Goal: Information Seeking & Learning: Learn about a topic

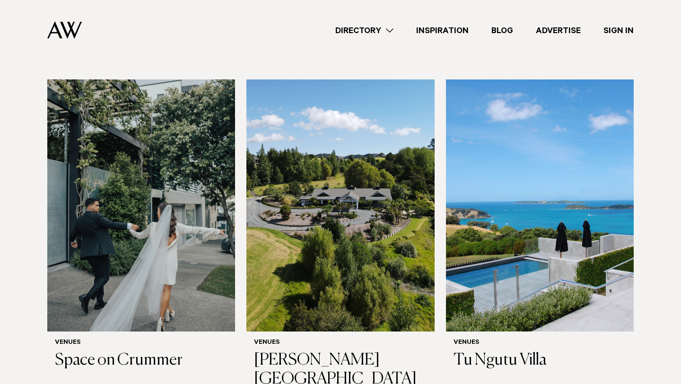
scroll to position [255, 0]
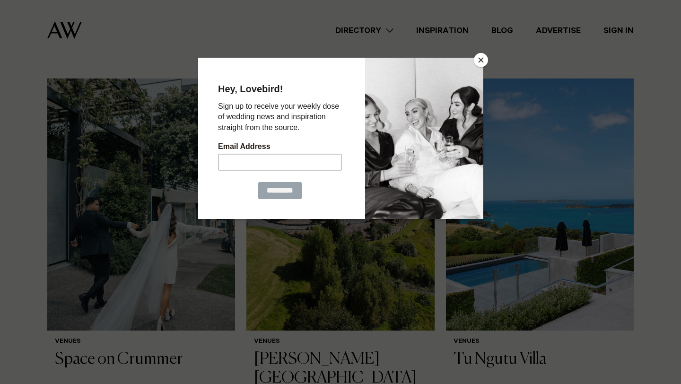
click at [486, 62] on button "Close" at bounding box center [481, 60] width 14 height 14
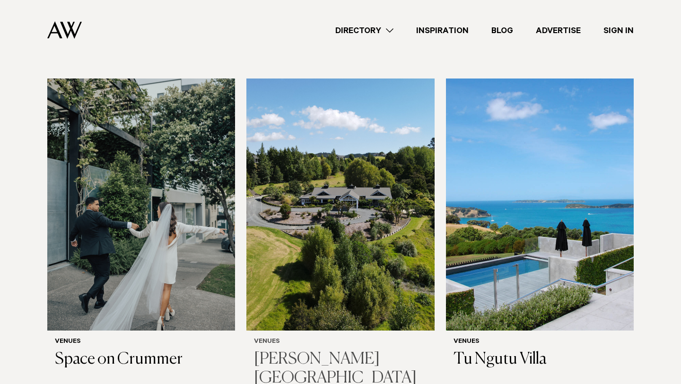
click at [347, 176] on img at bounding box center [340, 204] width 188 height 252
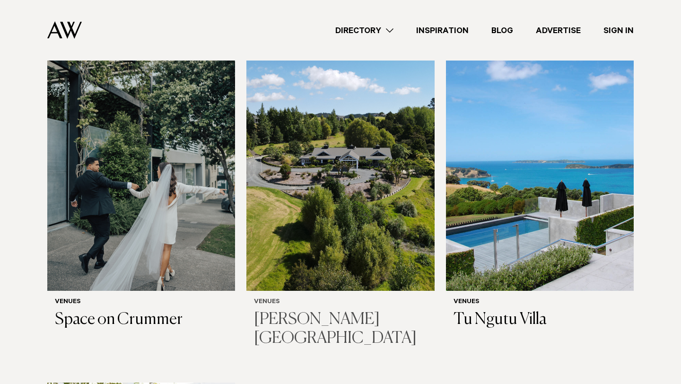
scroll to position [295, 0]
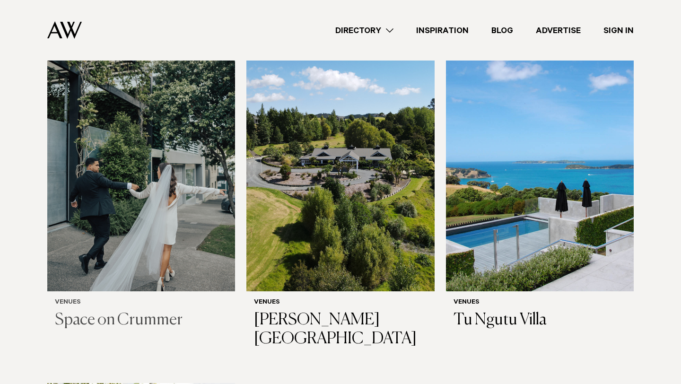
click at [150, 204] on img at bounding box center [141, 165] width 188 height 252
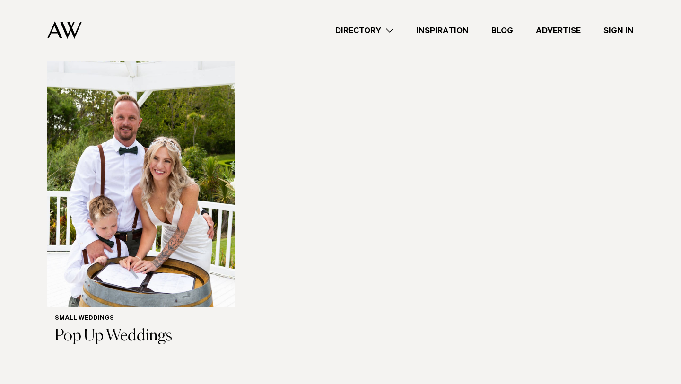
scroll to position [623, 0]
click at [123, 191] on img at bounding box center [141, 181] width 188 height 252
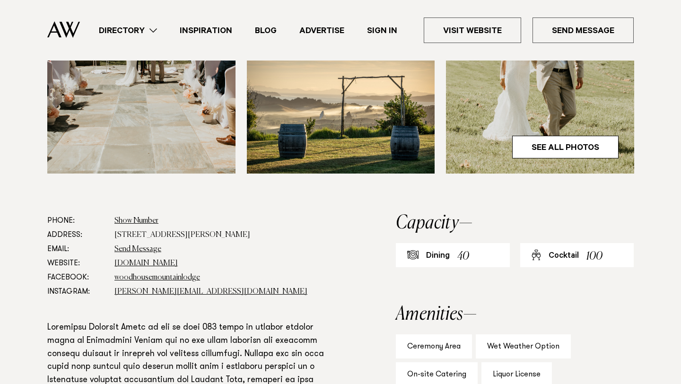
scroll to position [416, 0]
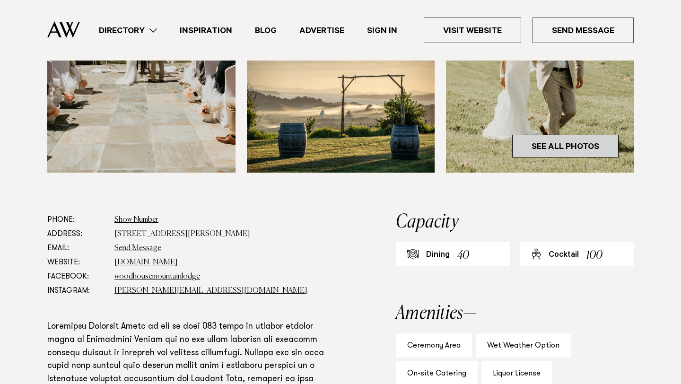
click at [558, 139] on link "See All Photos" at bounding box center [565, 146] width 106 height 23
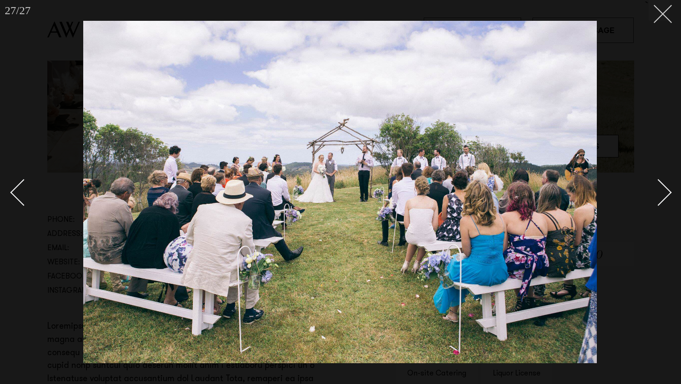
click at [667, 17] on line at bounding box center [662, 13] width 17 height 17
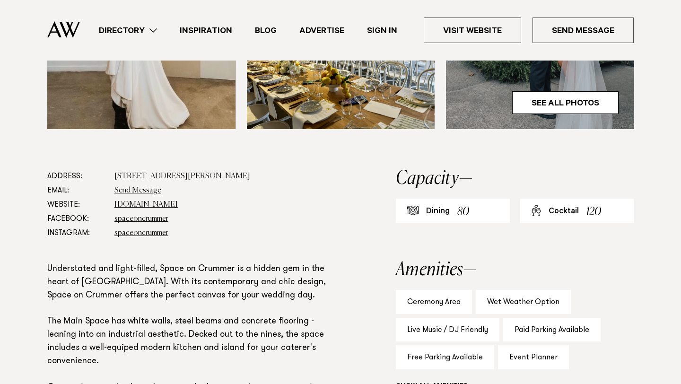
scroll to position [427, 0]
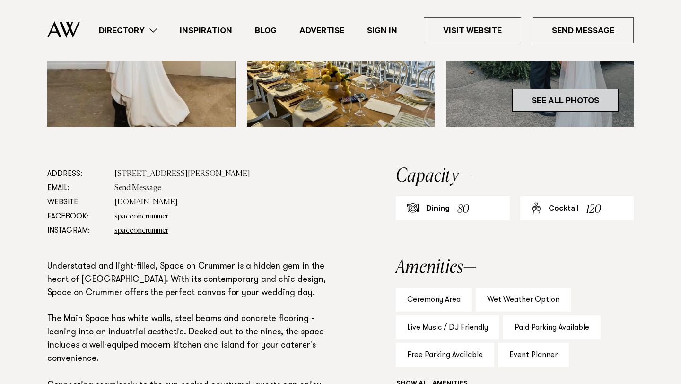
click at [553, 104] on link "See All Photos" at bounding box center [565, 100] width 106 height 23
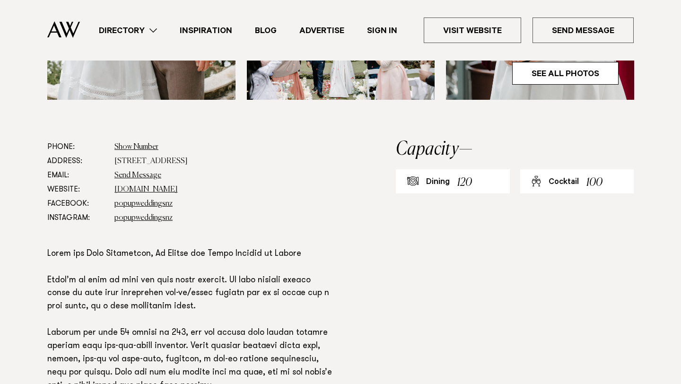
scroll to position [460, 0]
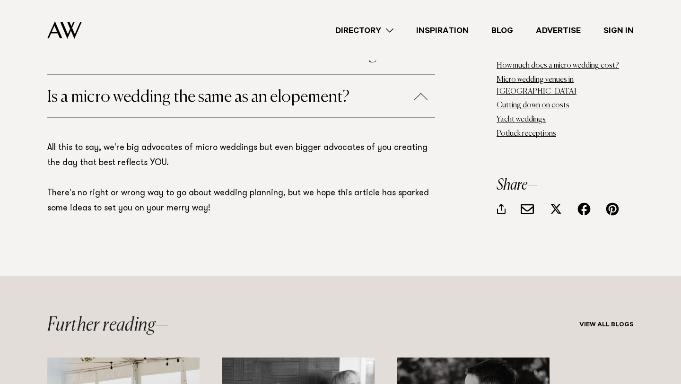
scroll to position [13547, 0]
